Goal: Task Accomplishment & Management: Manage account settings

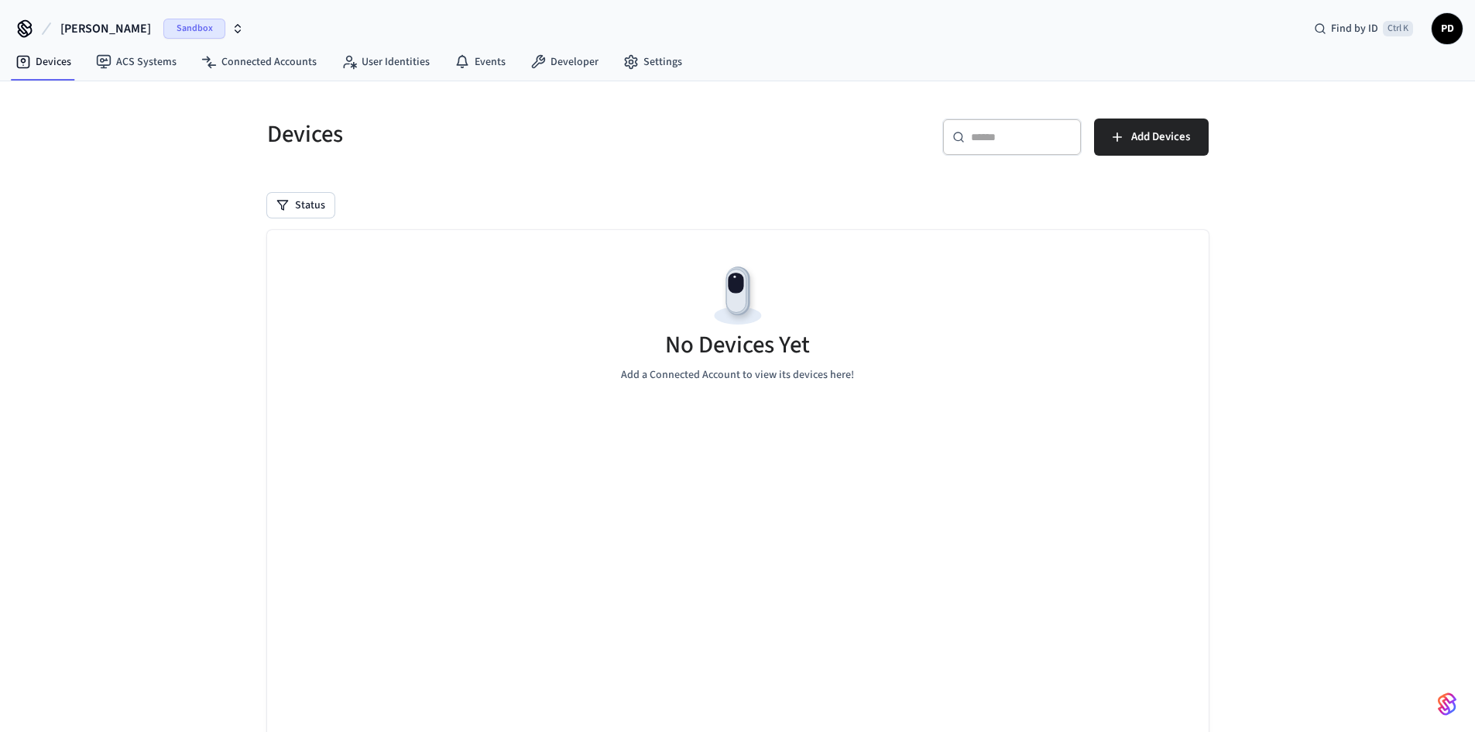
click at [123, 29] on button "dev-[PERSON_NAME]" at bounding box center [152, 28] width 193 height 33
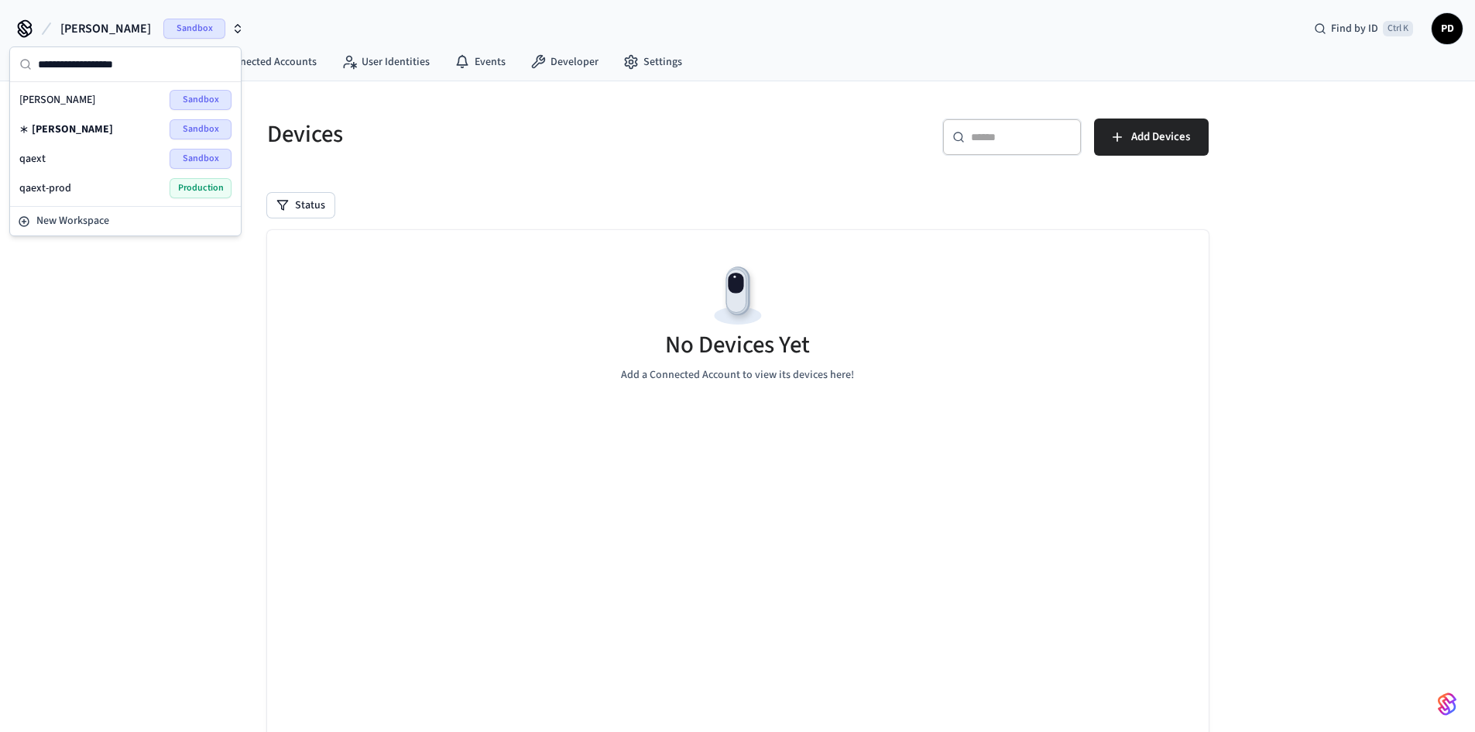
click at [175, 163] on span "Sandbox" at bounding box center [201, 159] width 62 height 20
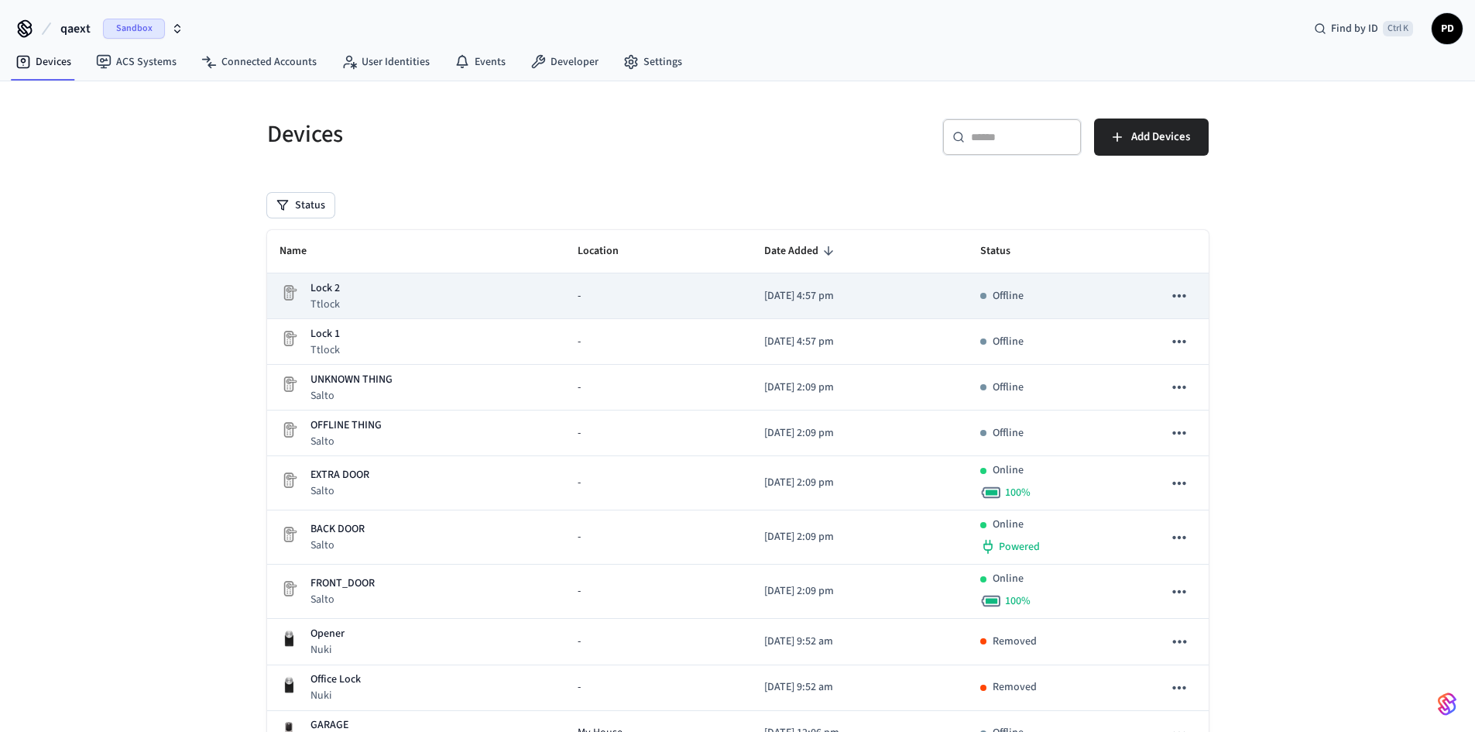
click at [342, 298] on div "Lock 2 Ttlock" at bounding box center [417, 296] width 274 height 32
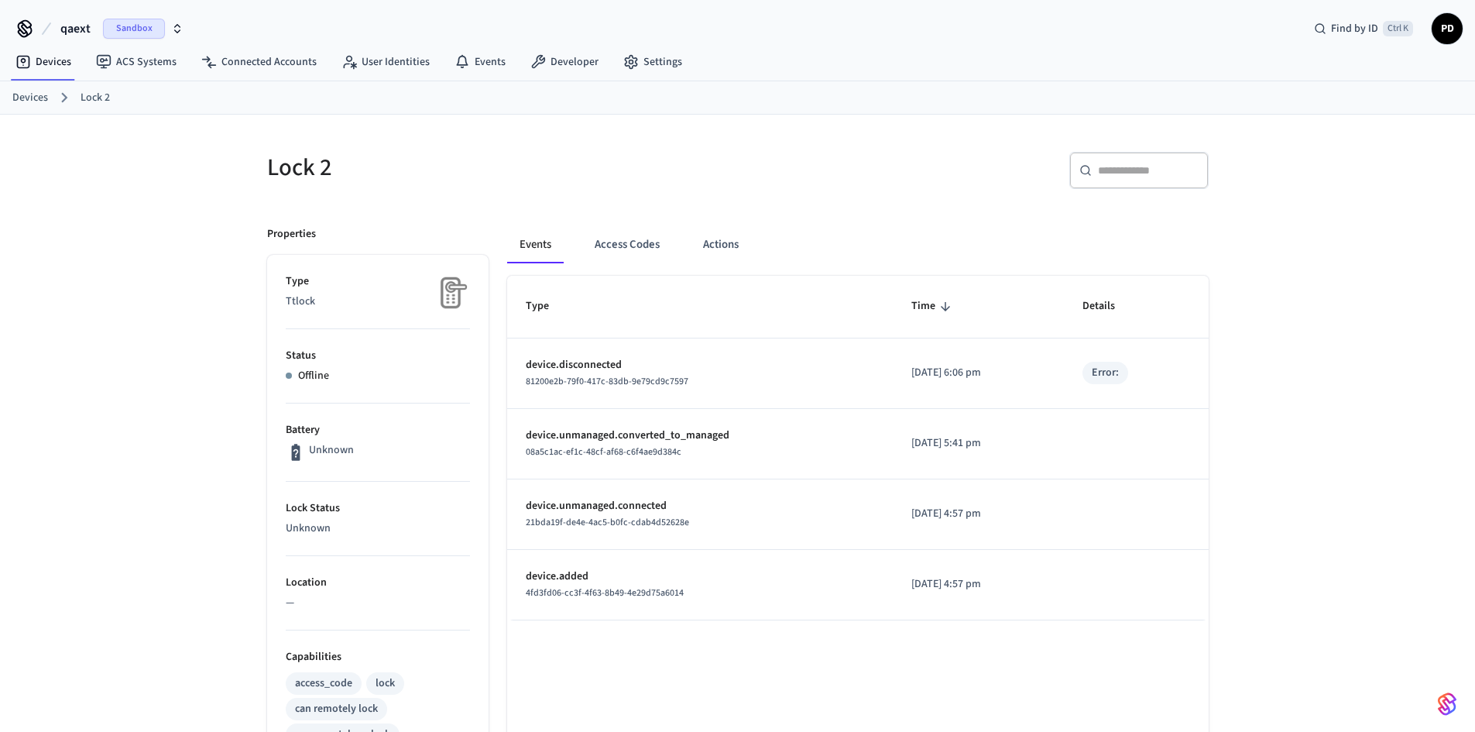
click at [23, 103] on link "Devices" at bounding box center [30, 98] width 36 height 16
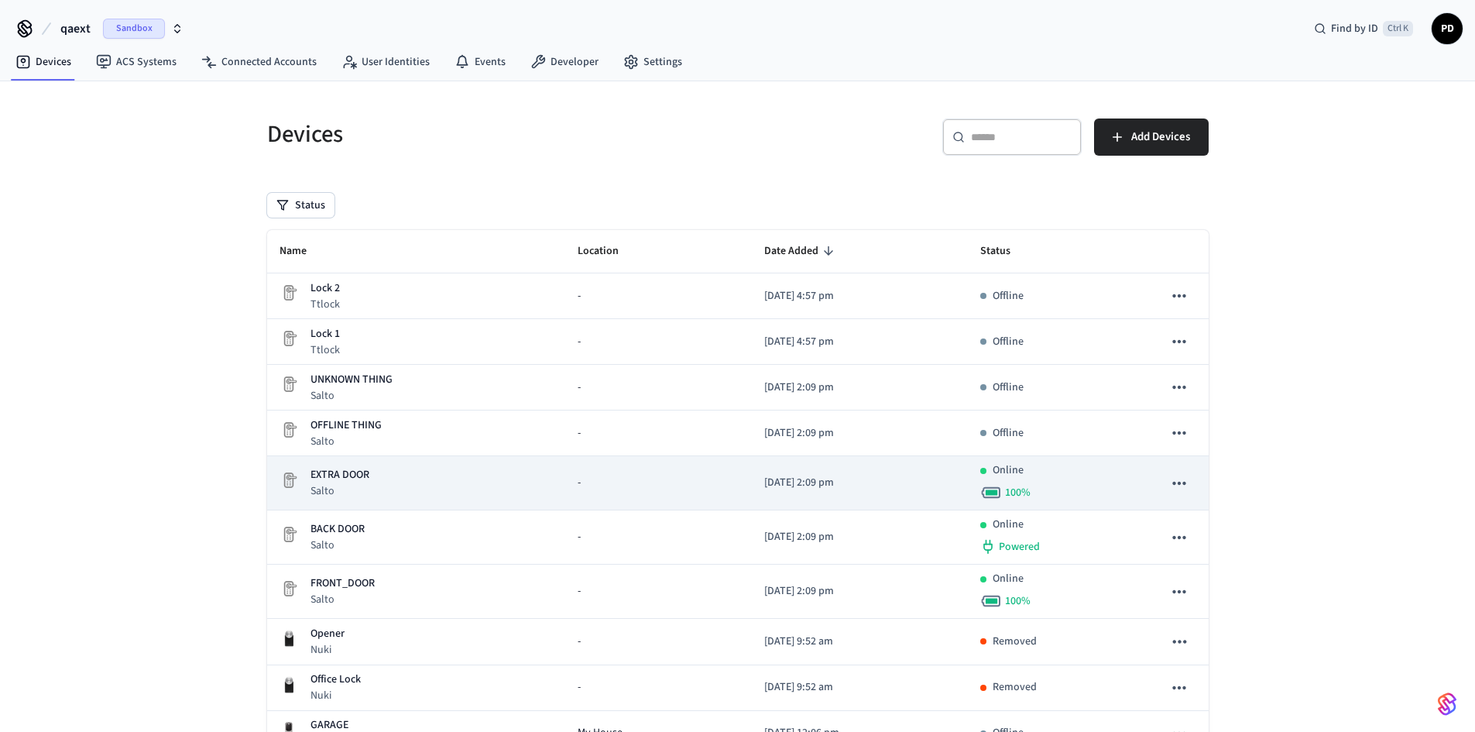
click at [367, 481] on p "EXTRA DOOR" at bounding box center [340, 475] width 59 height 16
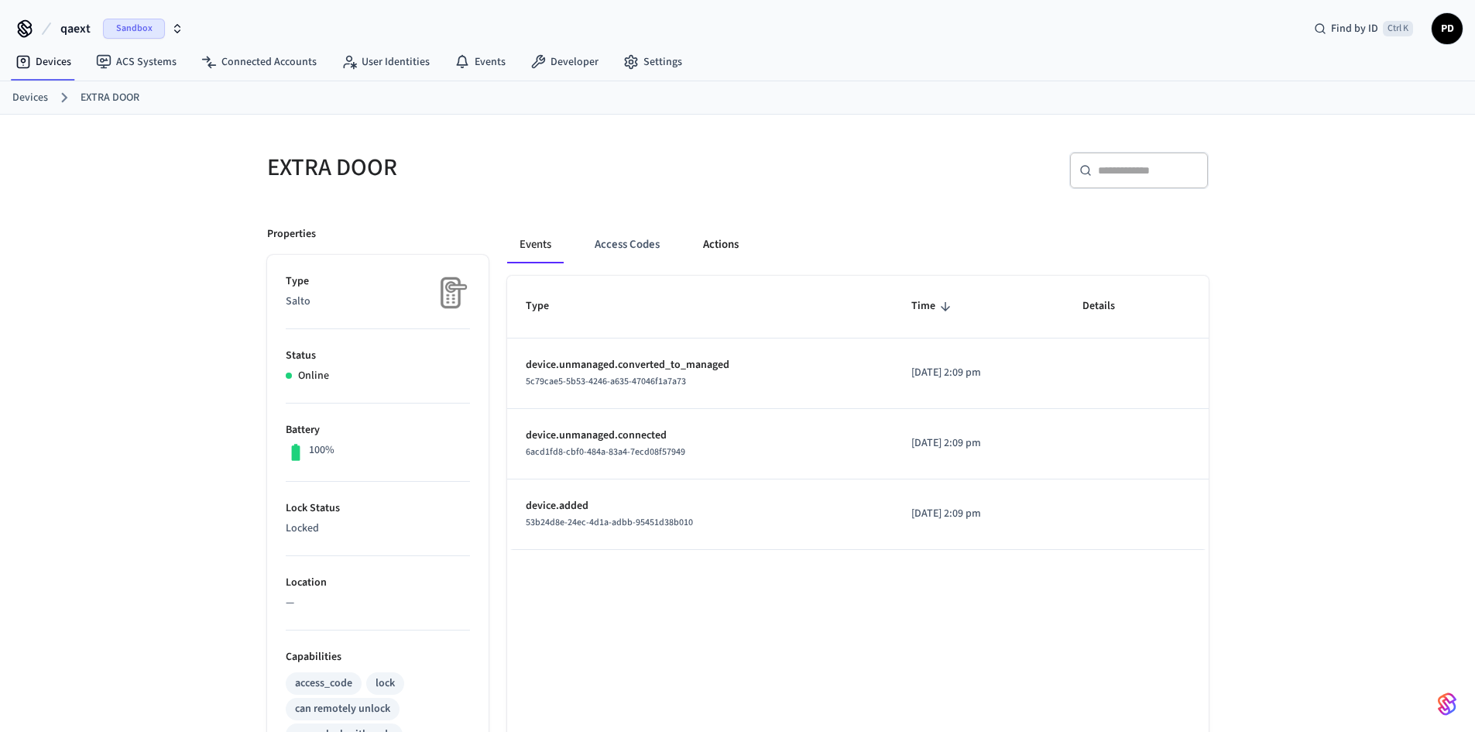
click at [709, 251] on button "Actions" at bounding box center [721, 244] width 60 height 37
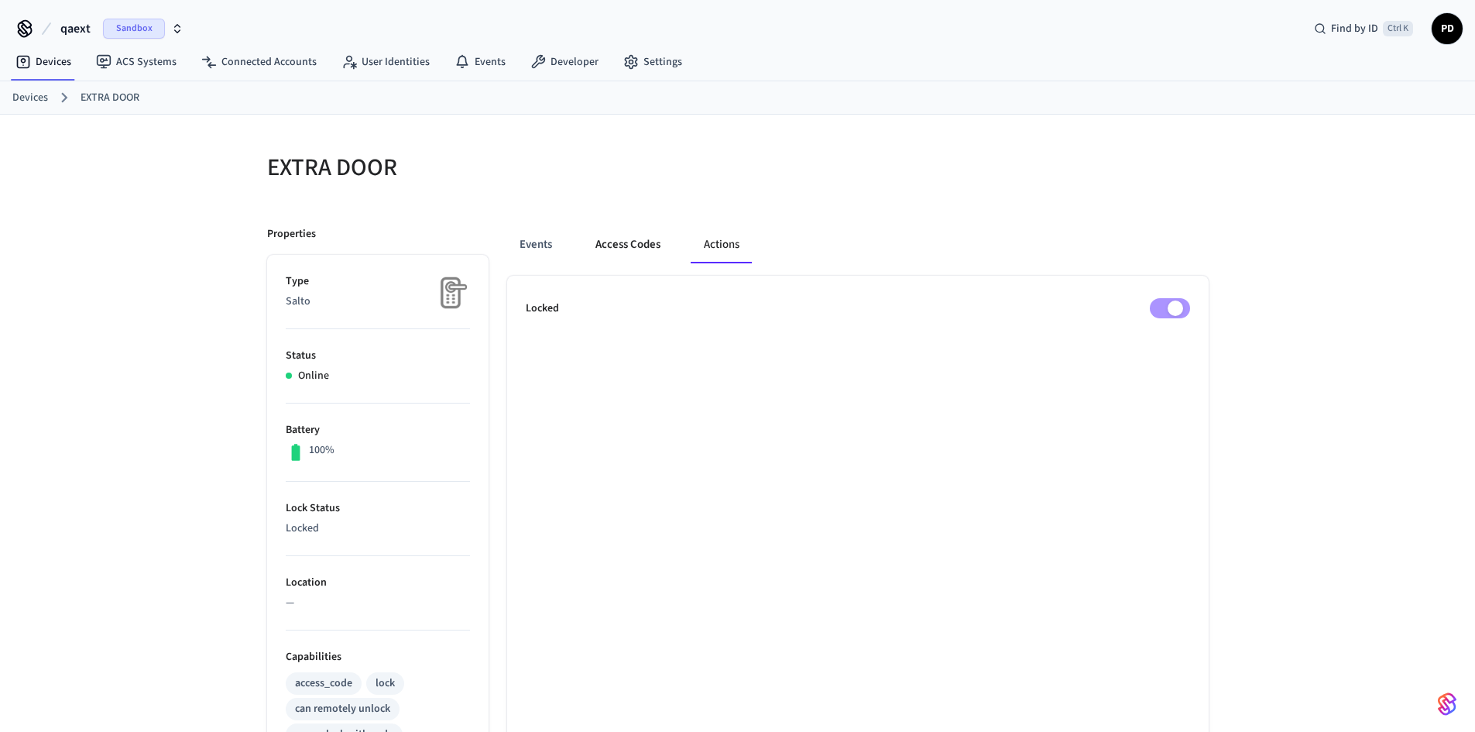
click at [646, 256] on button "Access Codes" at bounding box center [628, 244] width 90 height 37
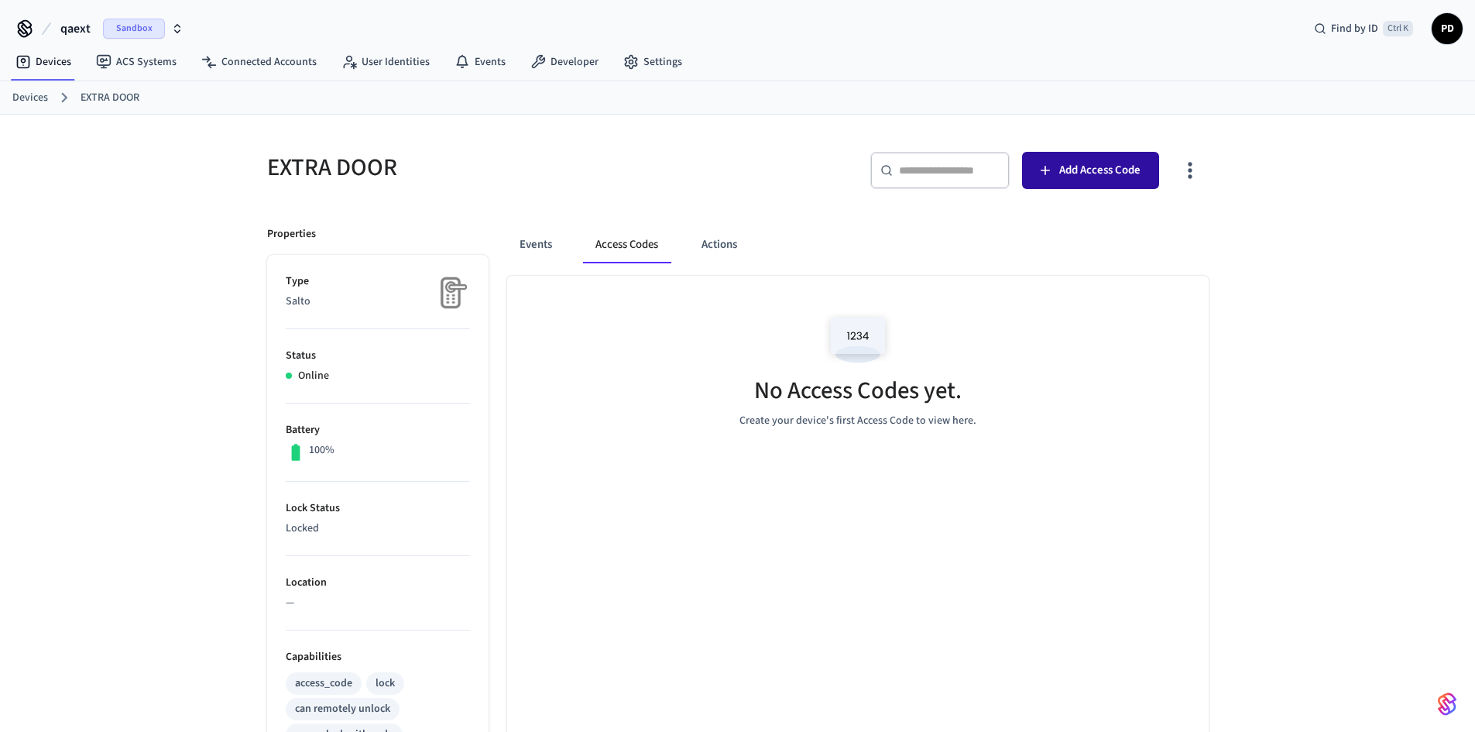
click at [1105, 158] on button "Add Access Code" at bounding box center [1090, 170] width 137 height 37
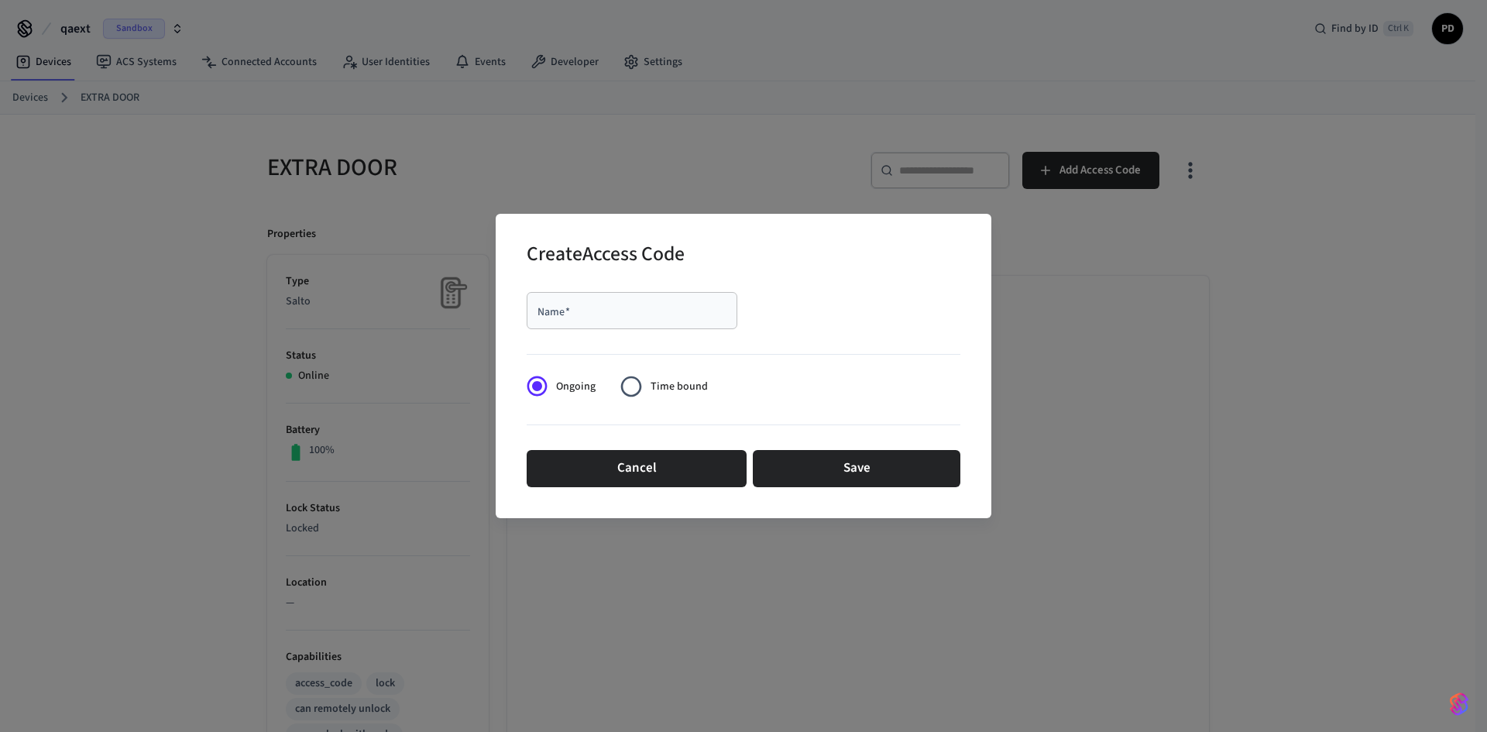
click at [627, 307] on input "Name   *" at bounding box center [632, 310] width 192 height 15
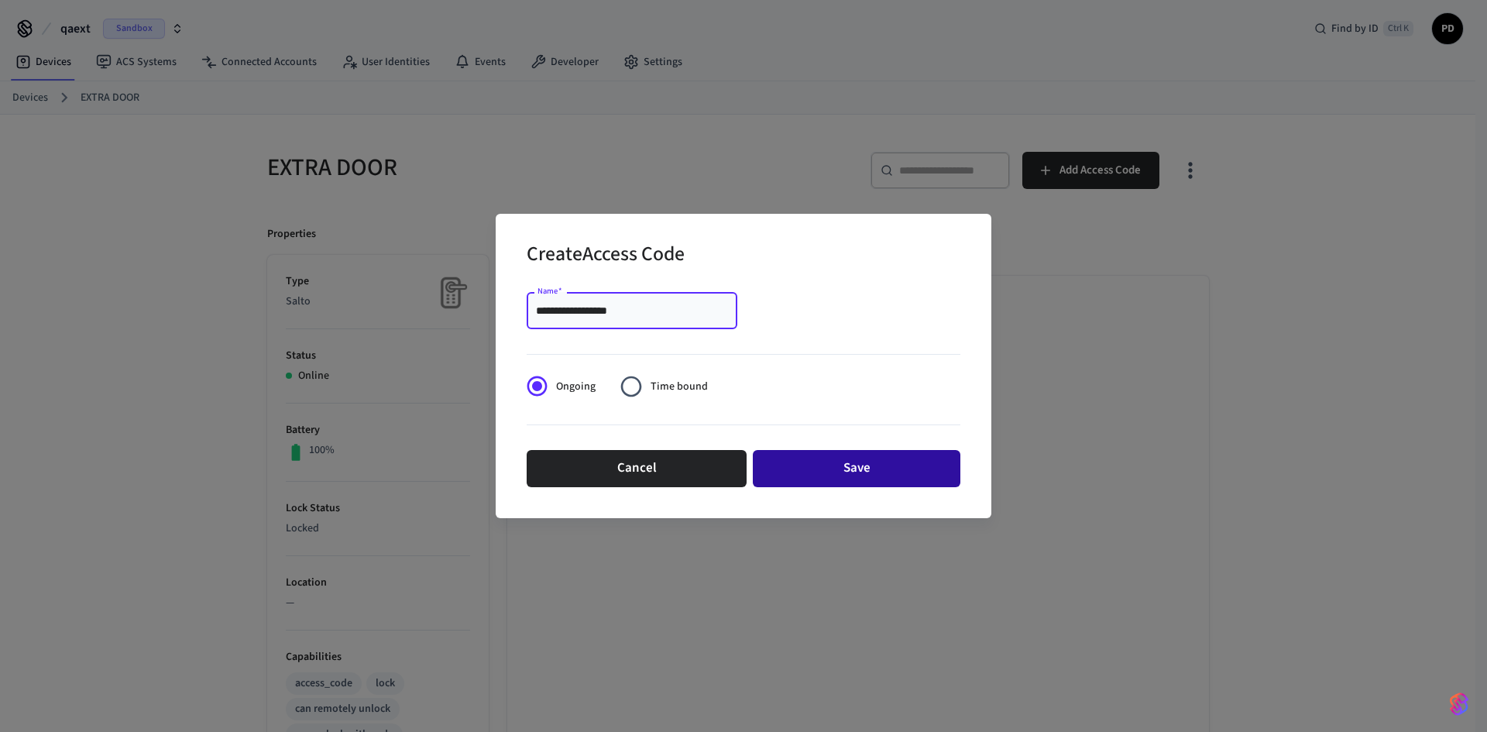
type input "**********"
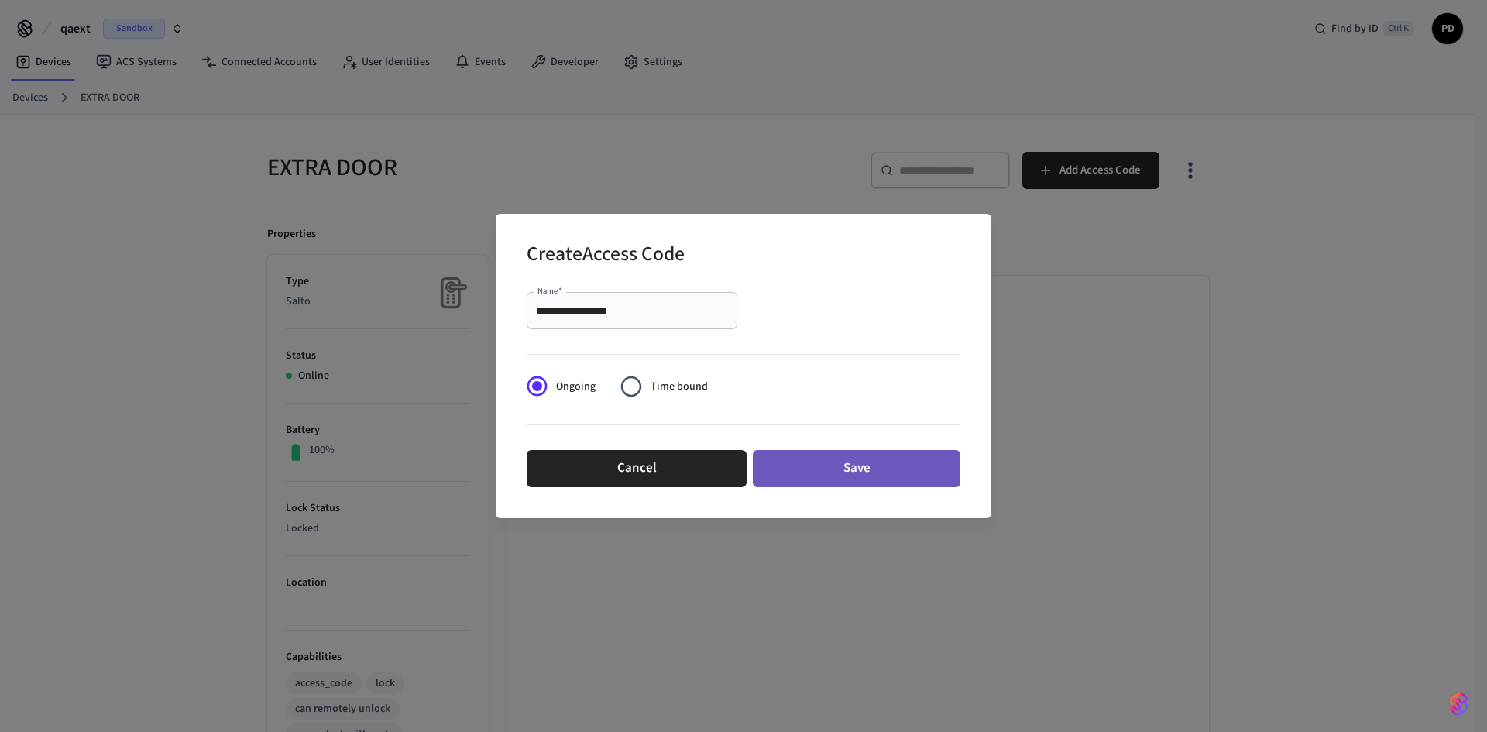
click at [795, 485] on button "Save" at bounding box center [857, 468] width 208 height 37
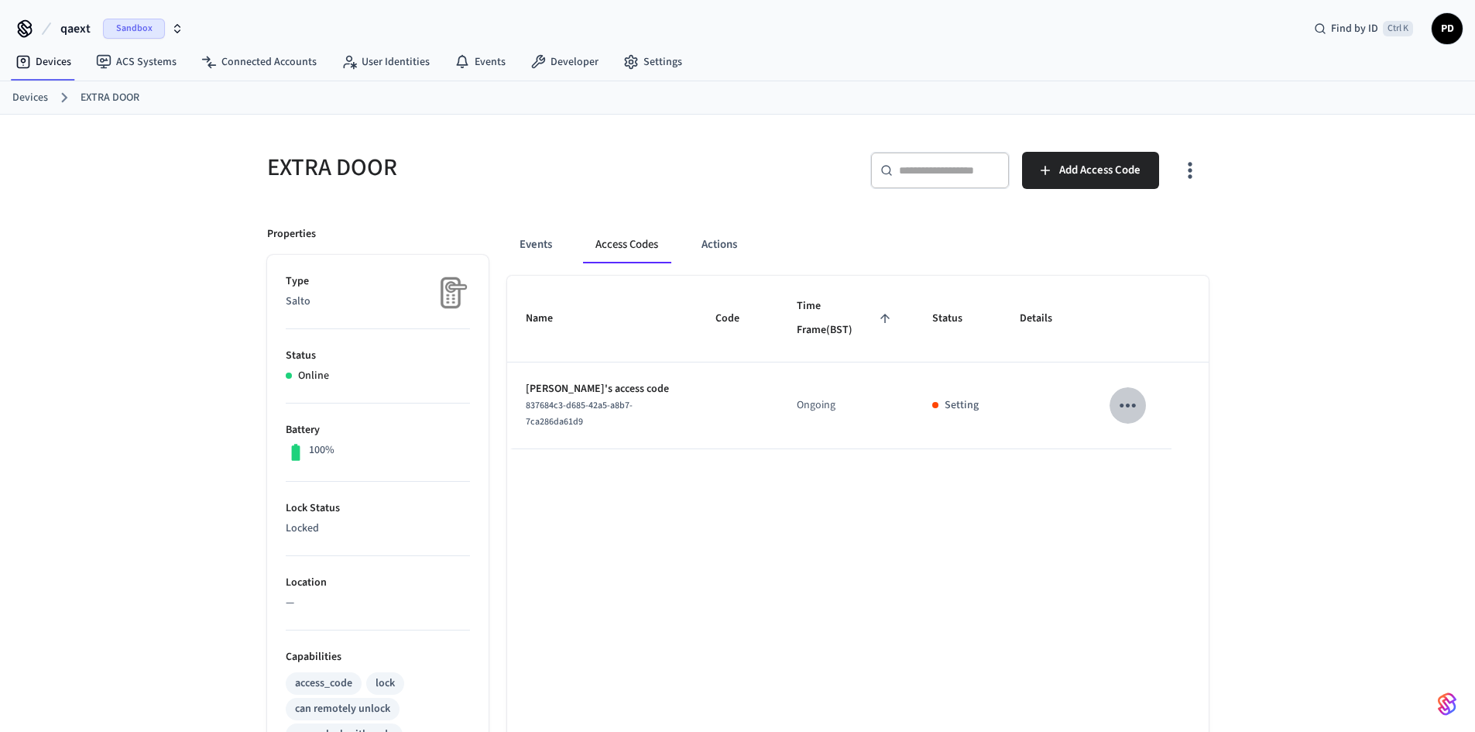
click at [1138, 413] on icon "sticky table" at bounding box center [1128, 405] width 24 height 24
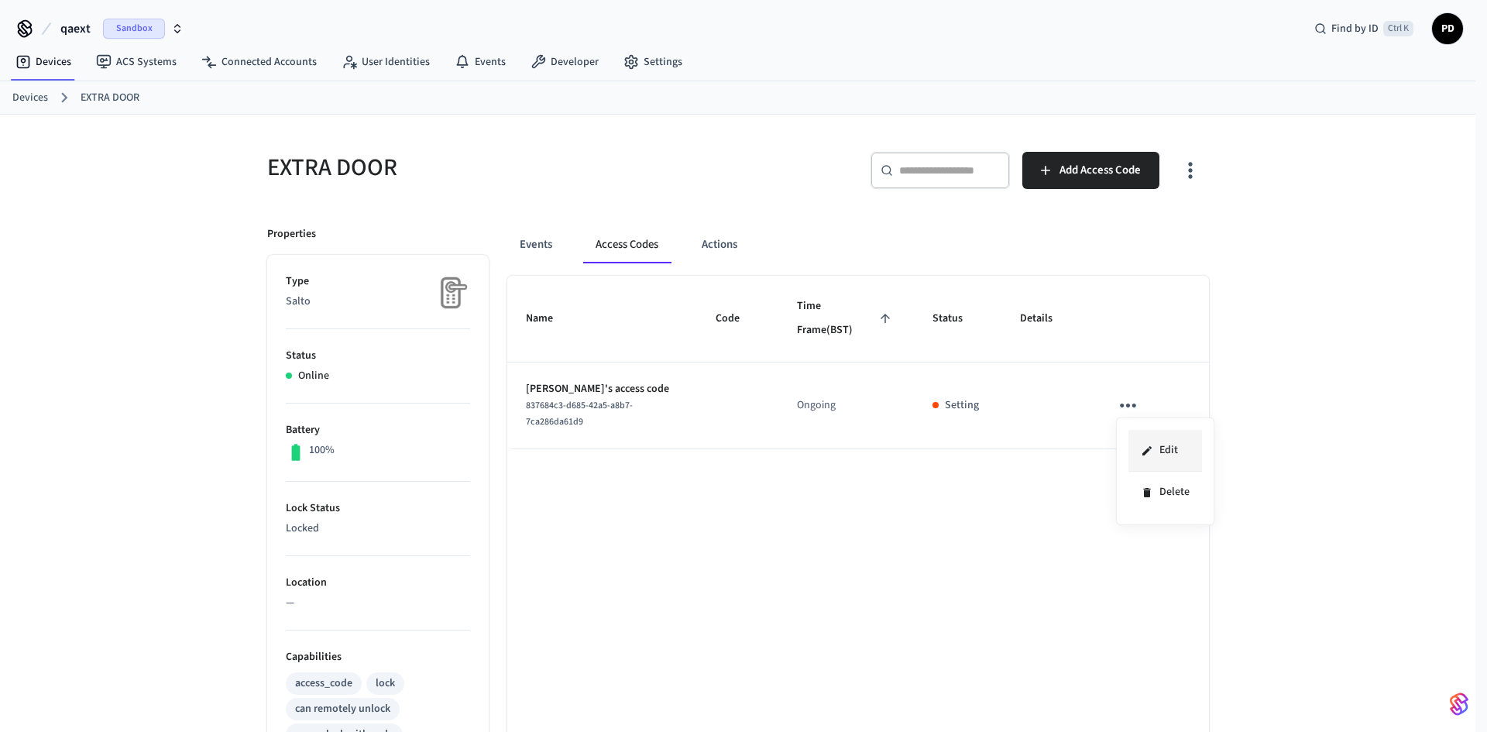
click at [1178, 451] on li "Edit" at bounding box center [1165, 451] width 74 height 42
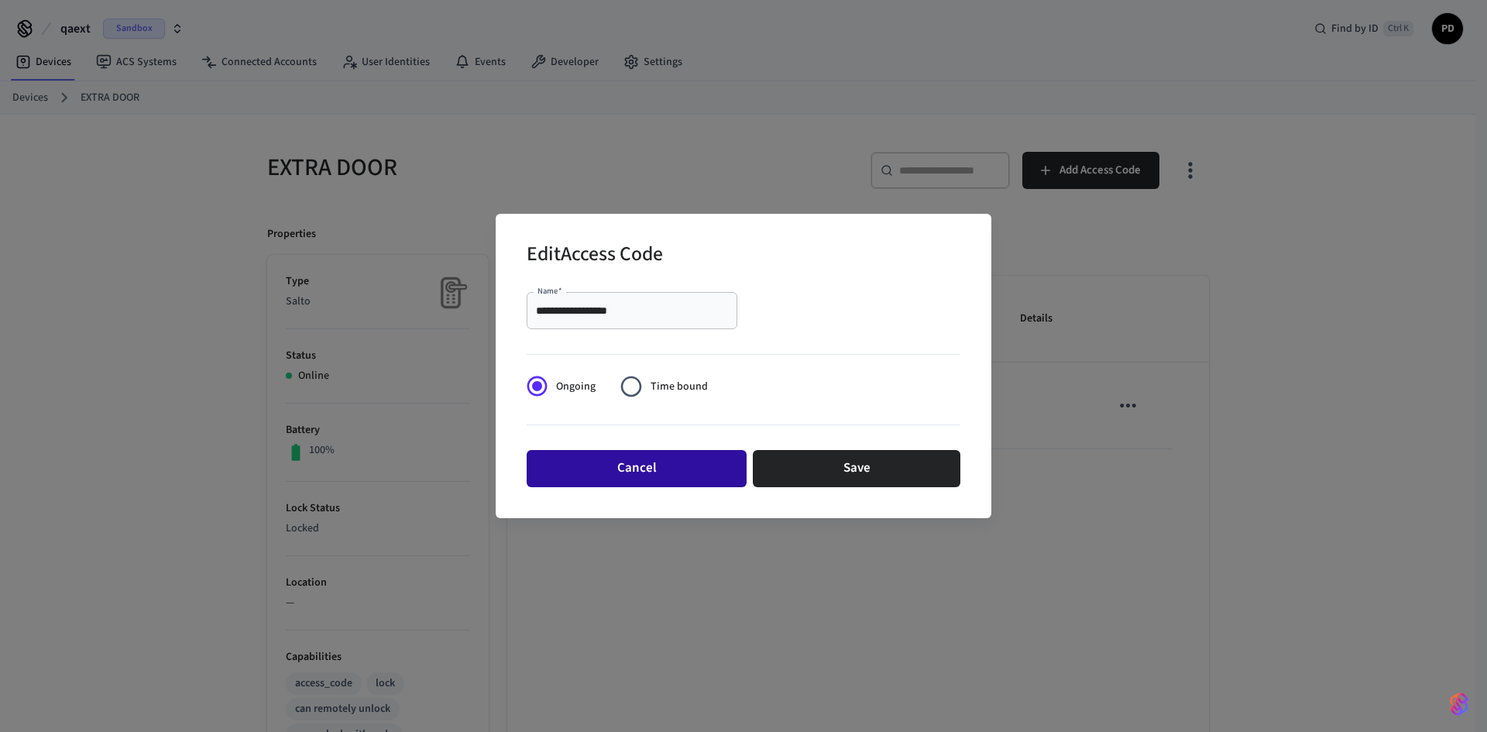
click at [661, 479] on button "Cancel" at bounding box center [637, 468] width 220 height 37
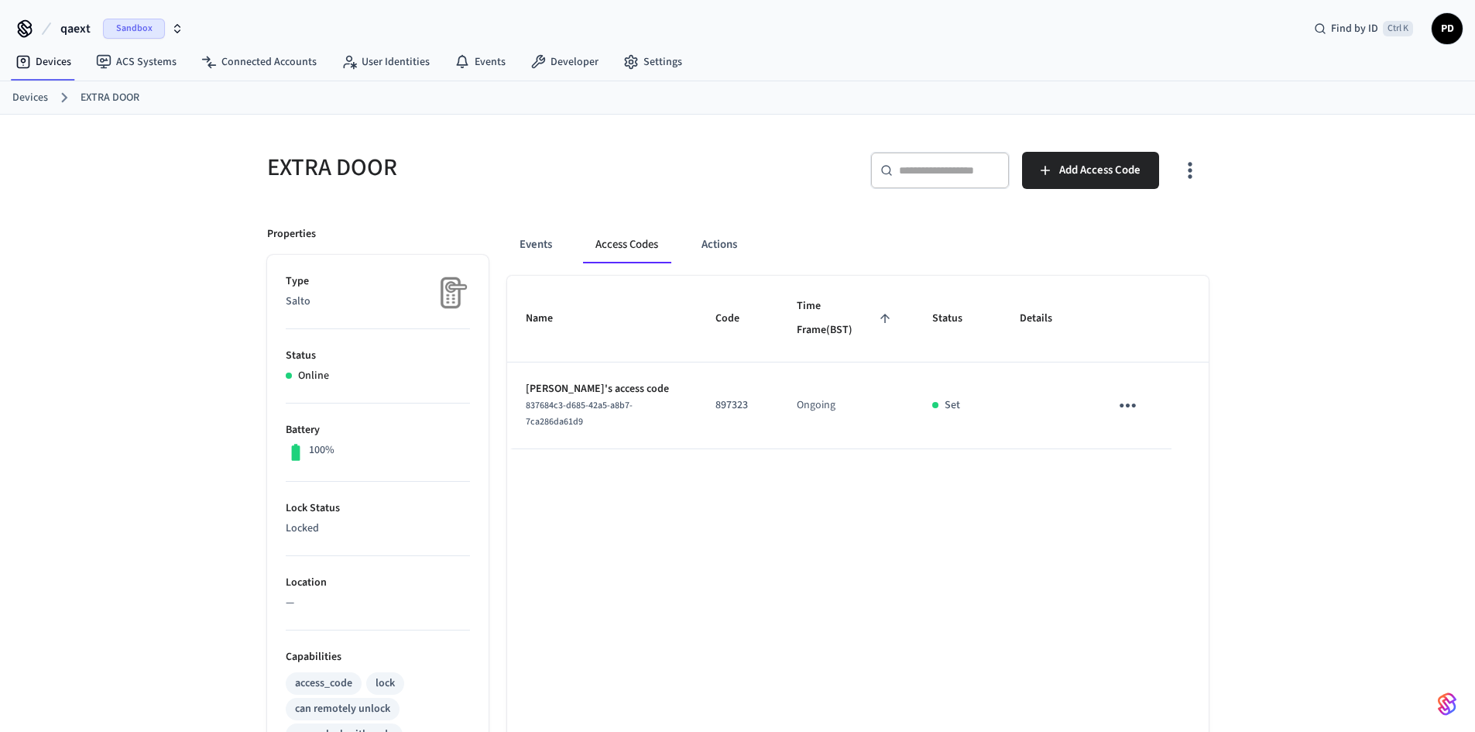
click at [730, 407] on p "897323" at bounding box center [738, 405] width 44 height 16
